Goal: Connect with others: Connect with other users

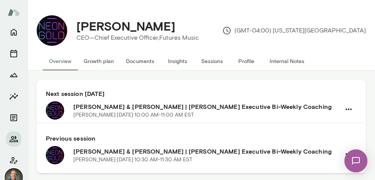
scroll to position [0, 0]
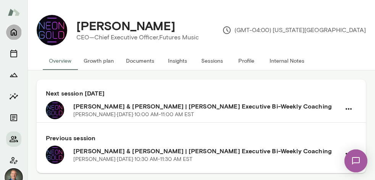
click at [13, 32] on icon "Home" at bounding box center [13, 32] width 9 height 9
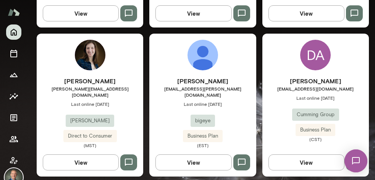
scroll to position [813, 0]
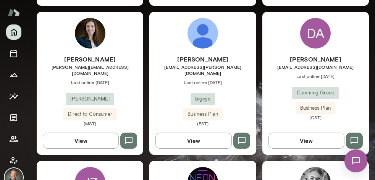
click at [156, 79] on span "Last online [DATE]" at bounding box center [202, 82] width 107 height 6
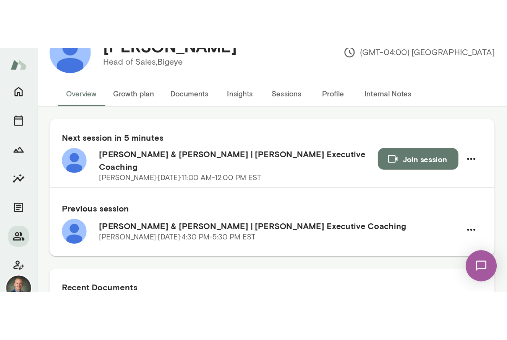
scroll to position [124, 0]
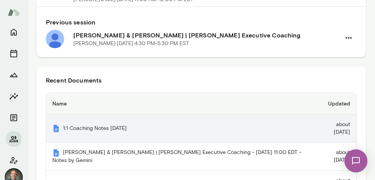
click at [129, 115] on th "1:1 Coaching Notes [DATE]" at bounding box center [179, 129] width 267 height 28
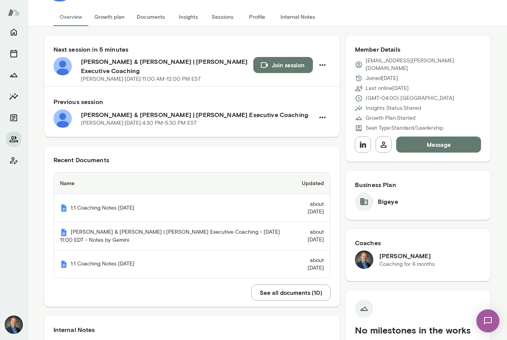
scroll to position [0, 0]
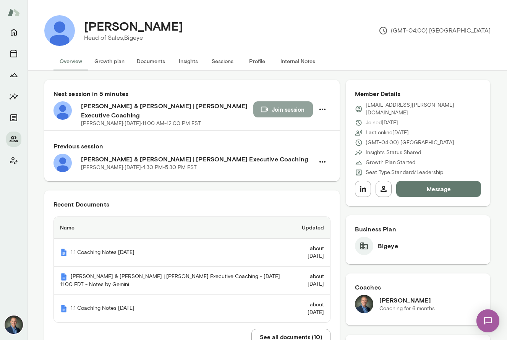
click at [285, 108] on button "Join session" at bounding box center [283, 109] width 60 height 16
